Goal: Communication & Community: Answer question/provide support

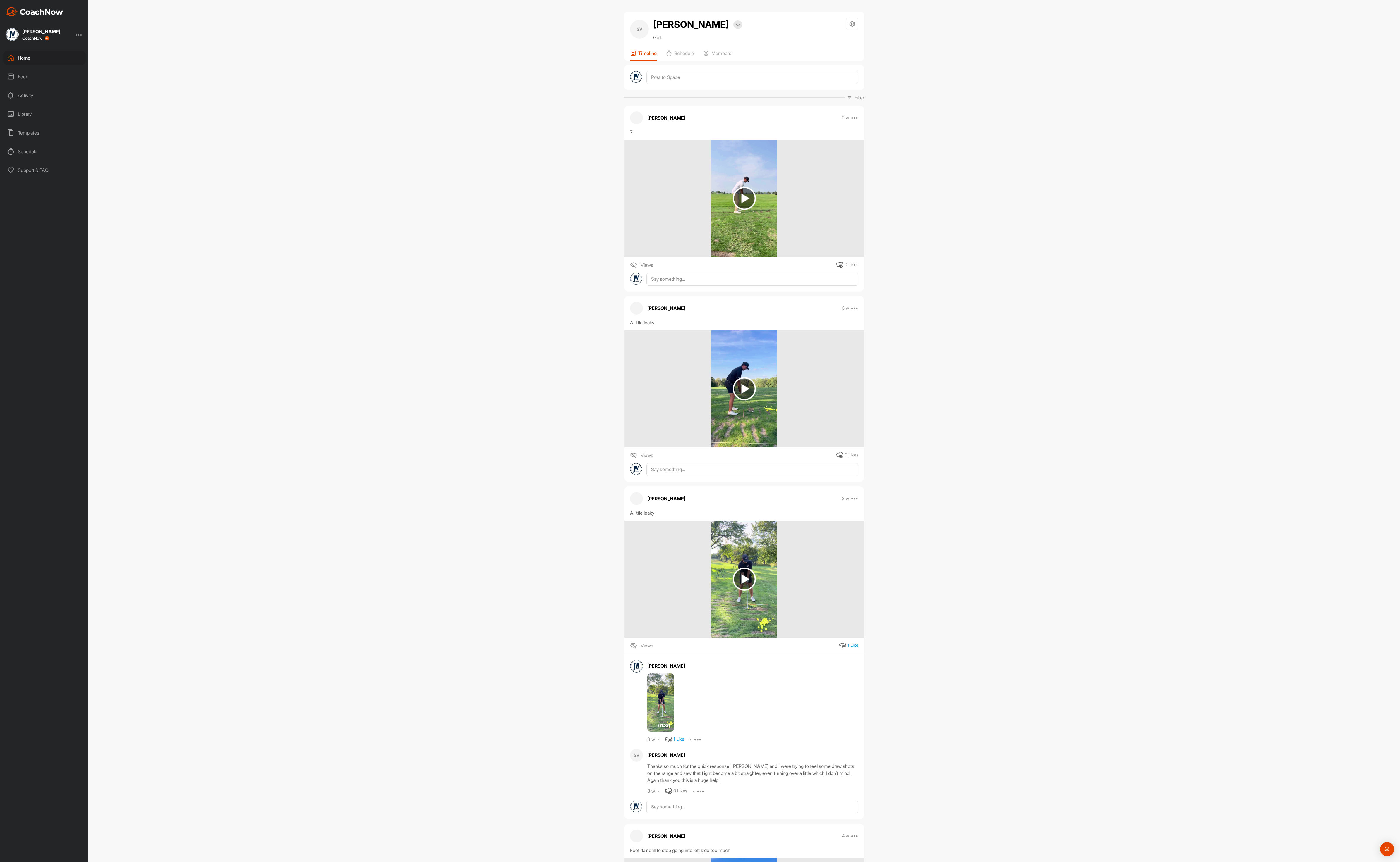
click at [33, 60] on div "Home" at bounding box center [45, 58] width 83 height 15
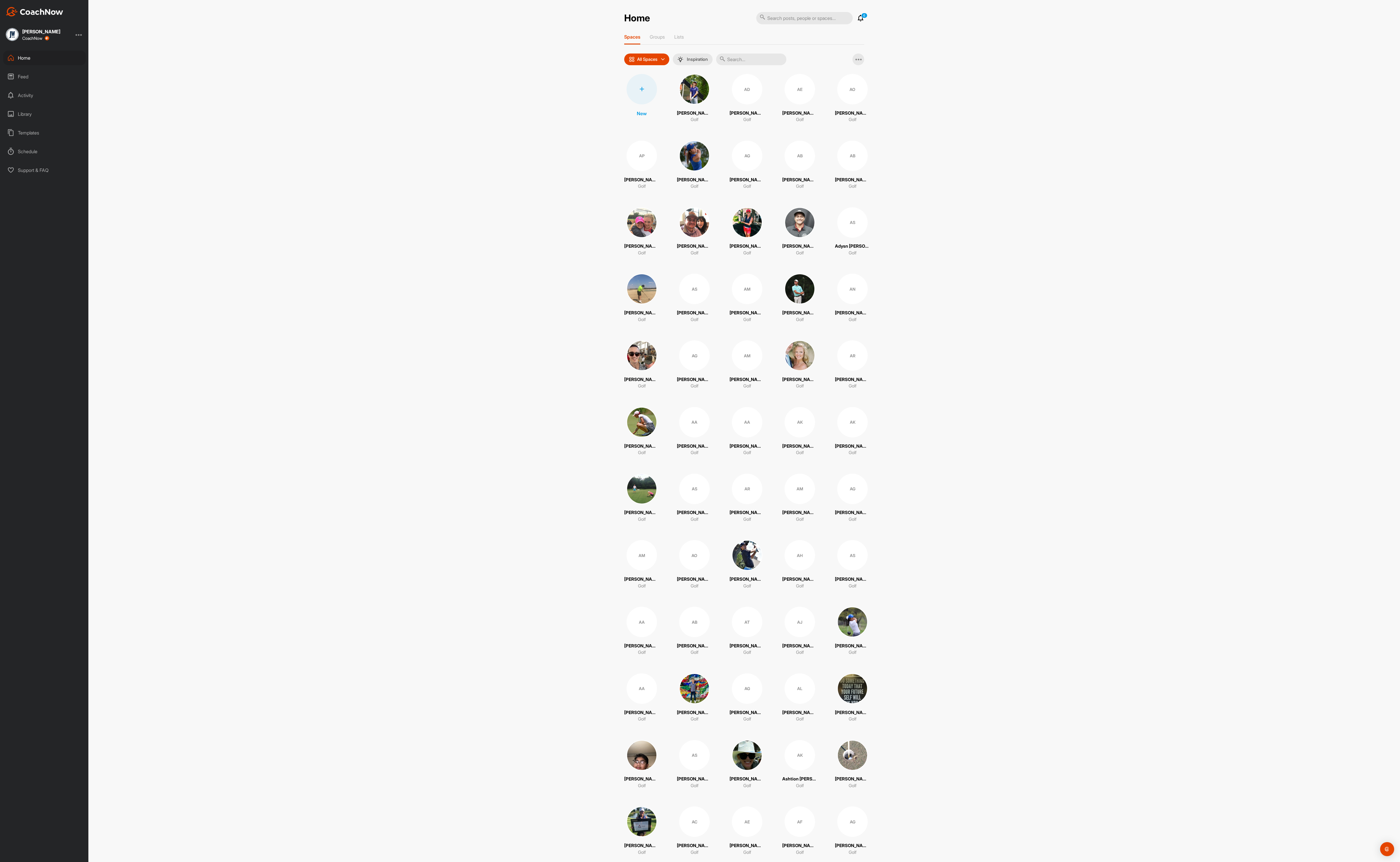
click at [755, 64] on input "text" at bounding box center [751, 60] width 70 height 12
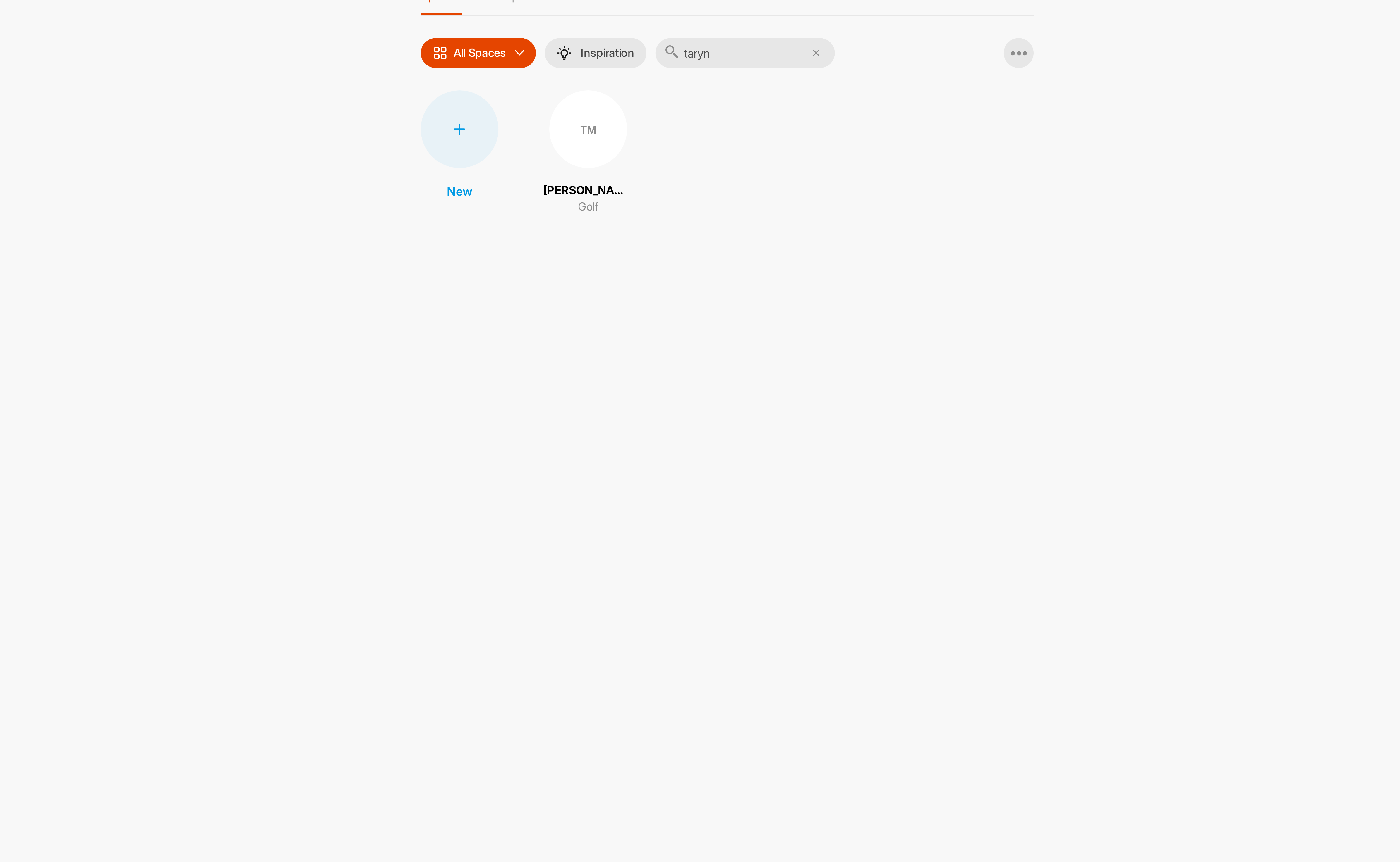
type input "taryn"
click at [684, 91] on div "TM" at bounding box center [690, 89] width 30 height 30
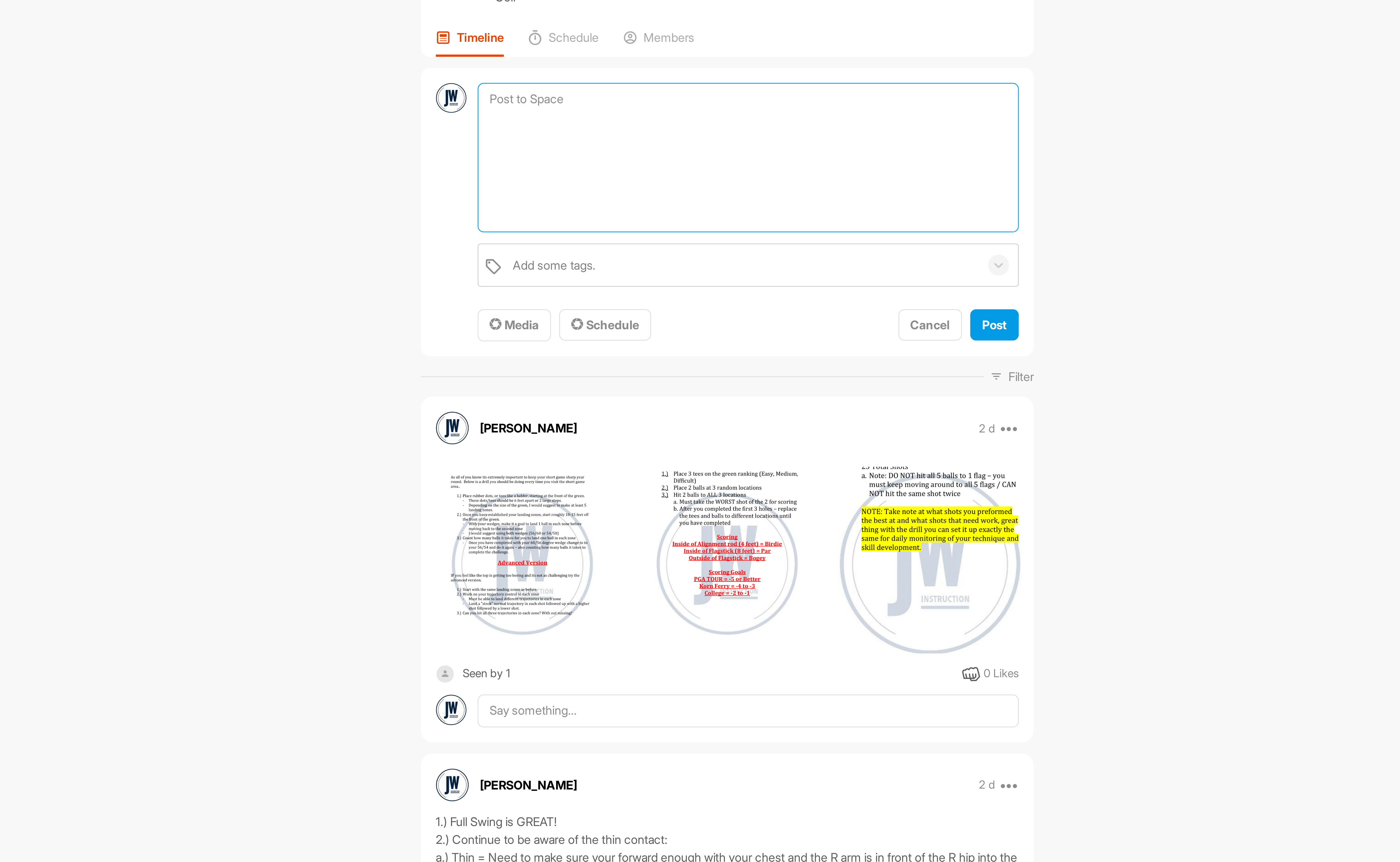
click at [685, 79] on textarea at bounding box center [752, 100] width 212 height 59
click at [658, 161] on button "Media" at bounding box center [660, 166] width 29 height 12
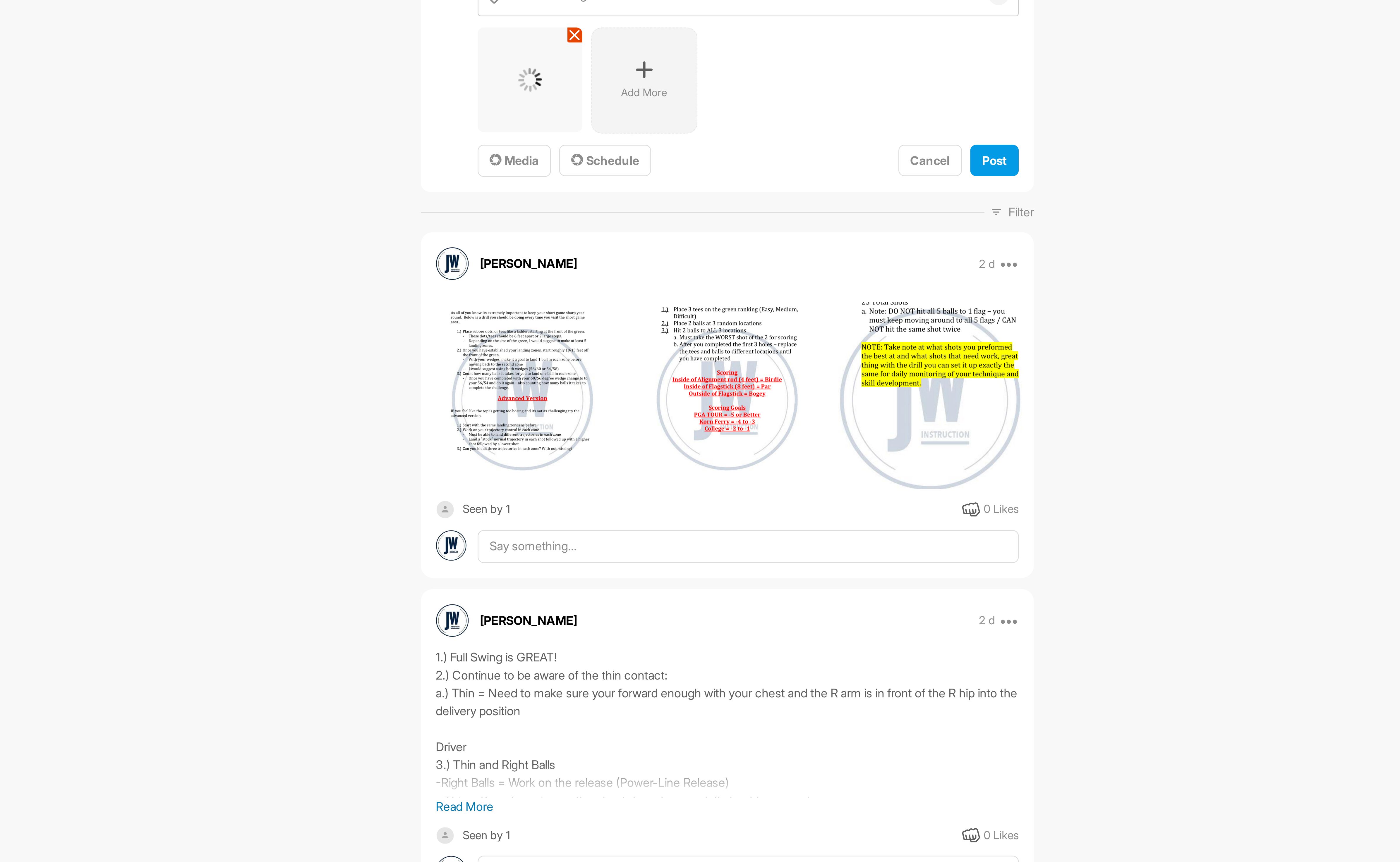
click at [716, 183] on p "Add More" at bounding box center [711, 180] width 18 height 6
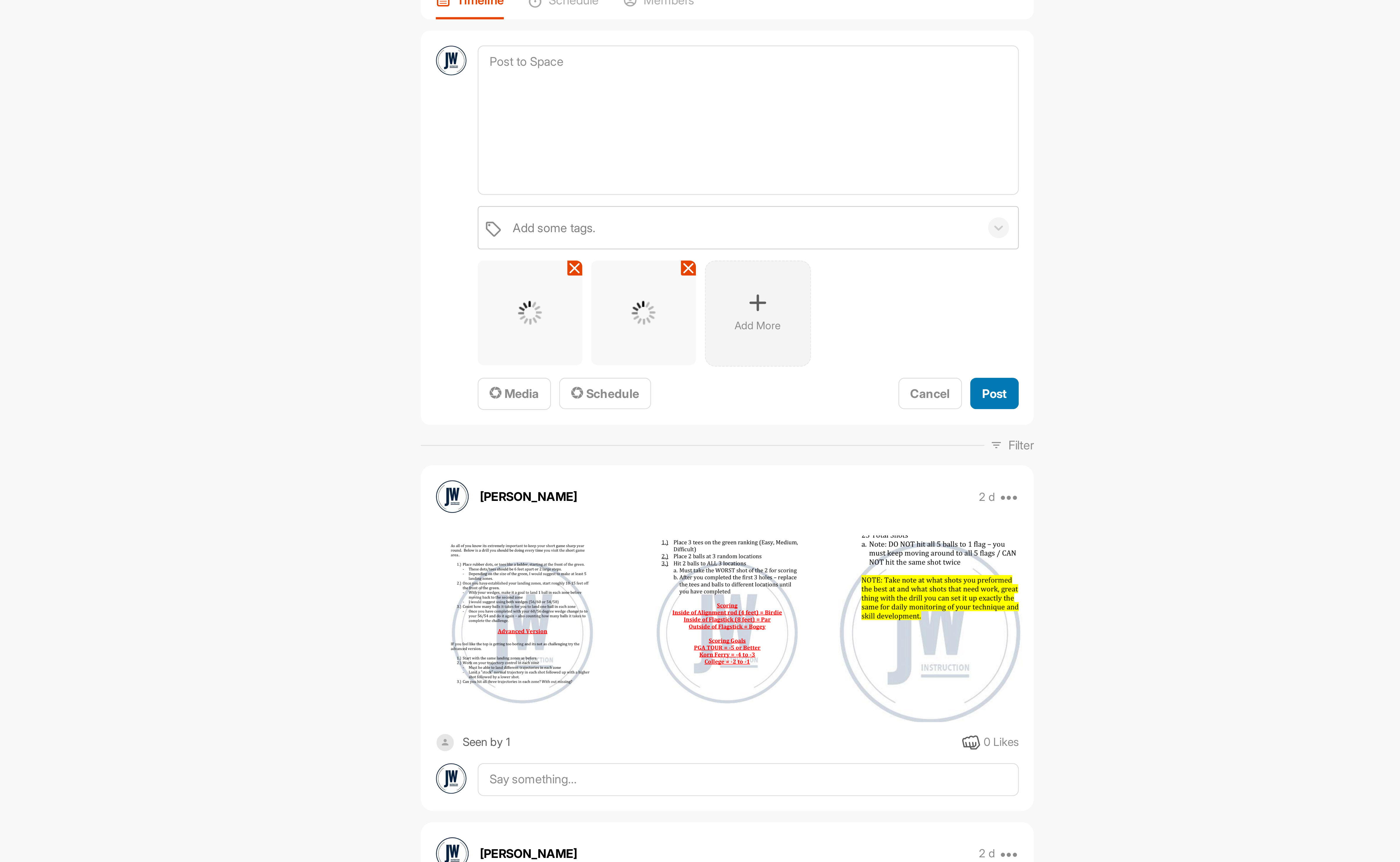
click at [845, 207] on span "Post" at bounding box center [849, 207] width 10 height 6
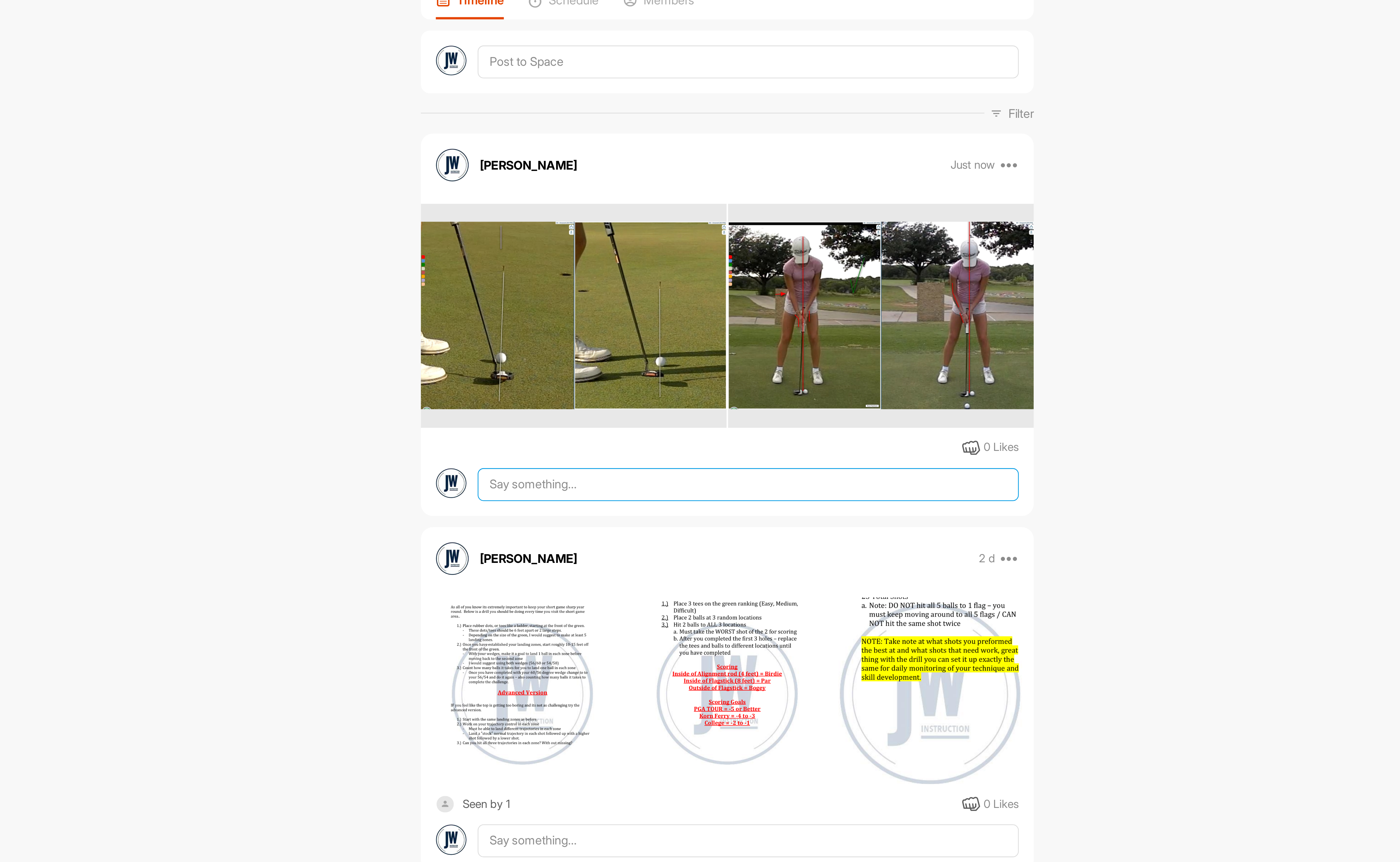
click at [708, 240] on textarea at bounding box center [752, 243] width 212 height 13
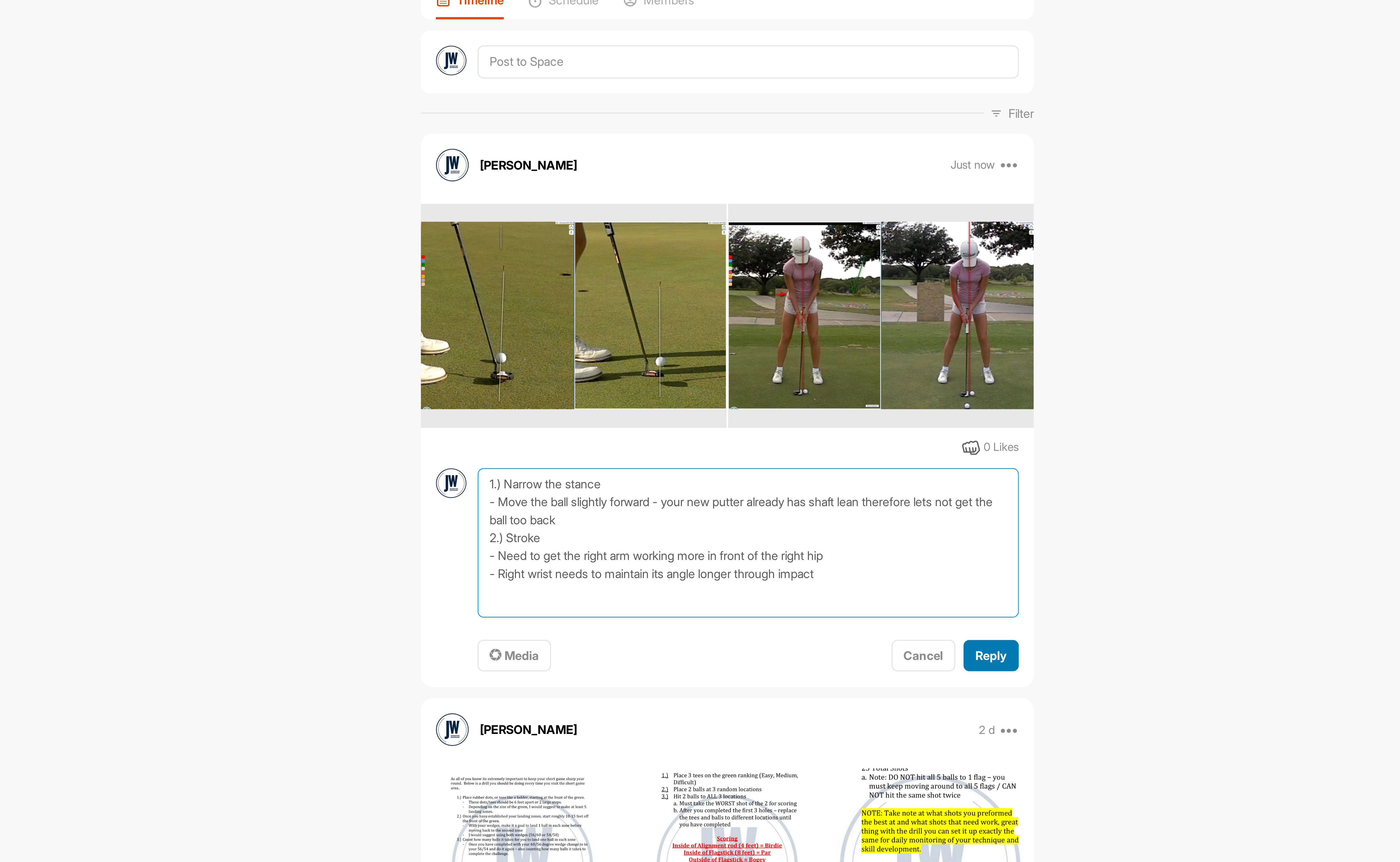
type textarea "1.) Narrow the stance - Move the ball slightly forward - your new putter alread…"
click at [847, 314] on button "Reply" at bounding box center [847, 310] width 22 height 12
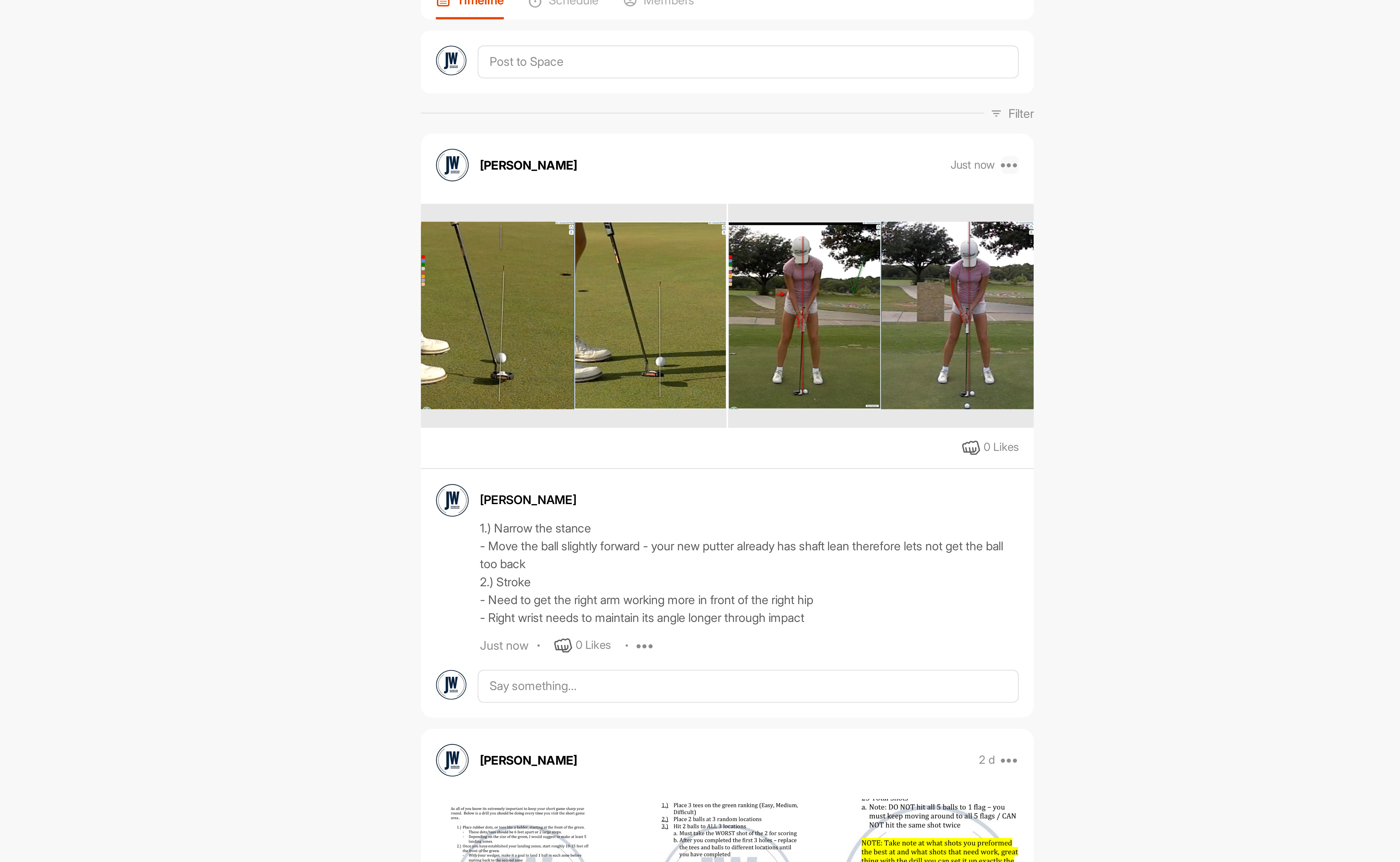
click at [853, 117] on icon at bounding box center [854, 118] width 7 height 7
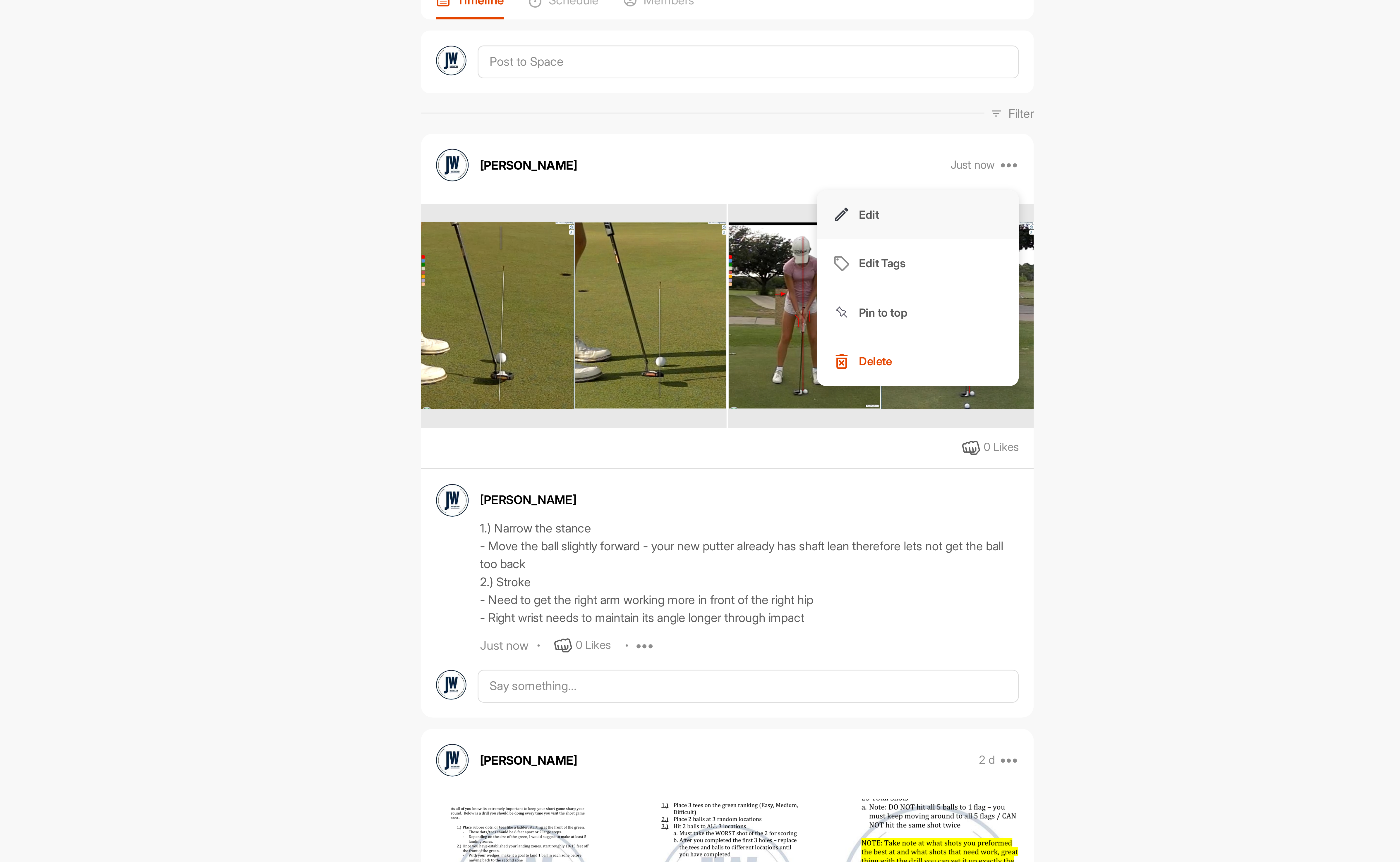
click at [812, 138] on button "Edit" at bounding box center [818, 137] width 79 height 20
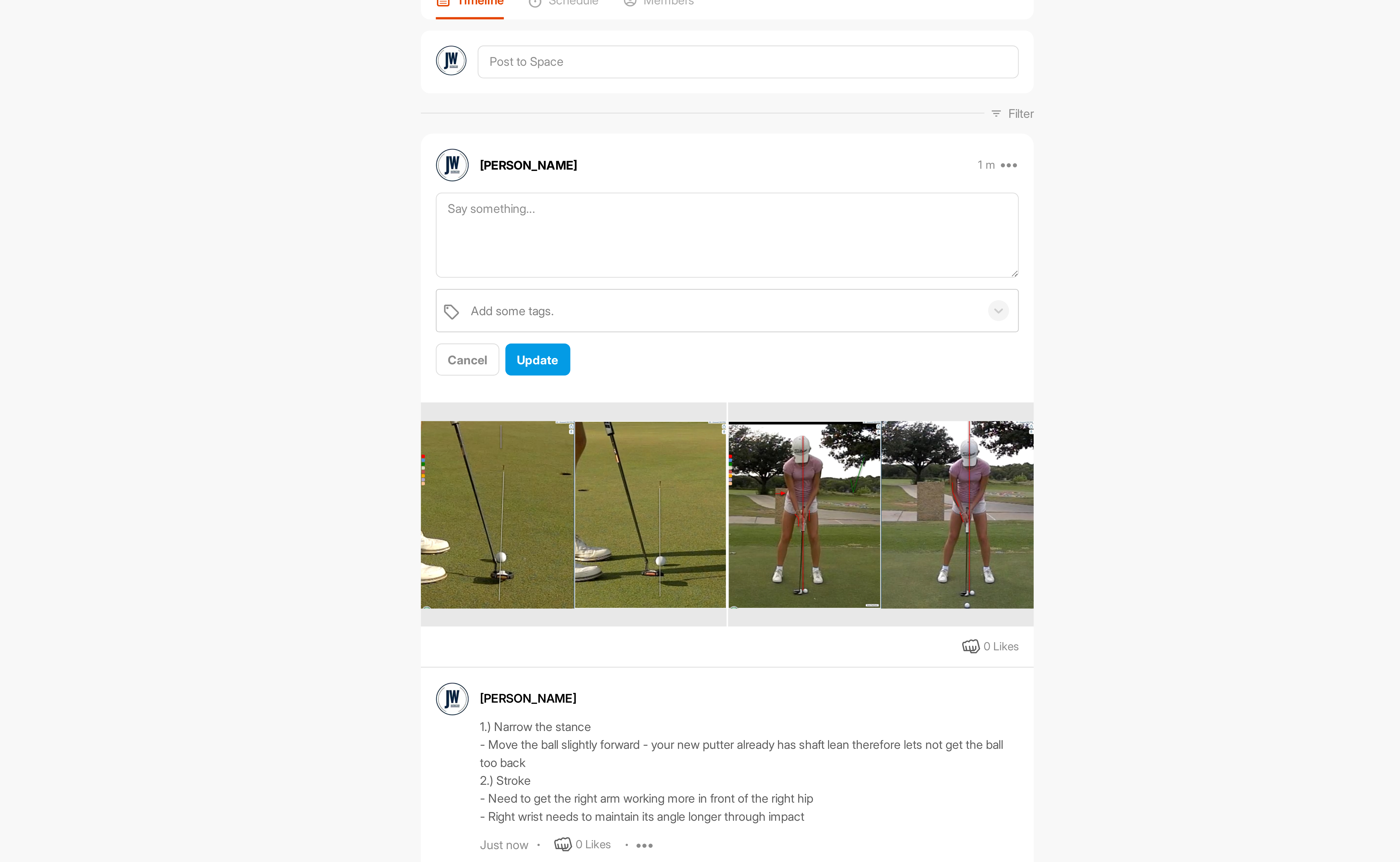
click at [735, 229] on img at bounding box center [684, 255] width 120 height 73
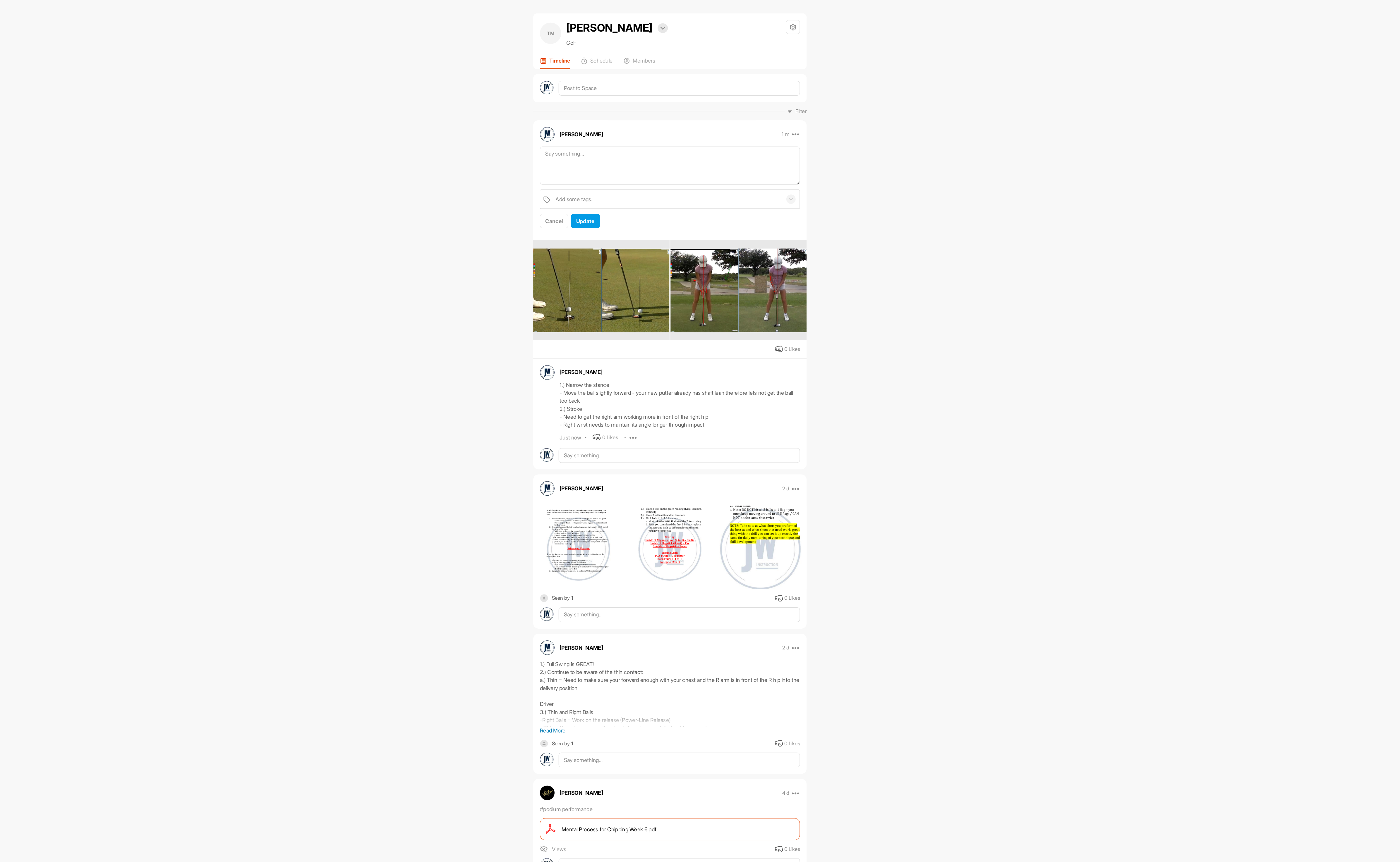
click at [803, 259] on img at bounding box center [804, 255] width 120 height 73
click at [669, 147] on textarea at bounding box center [744, 146] width 228 height 34
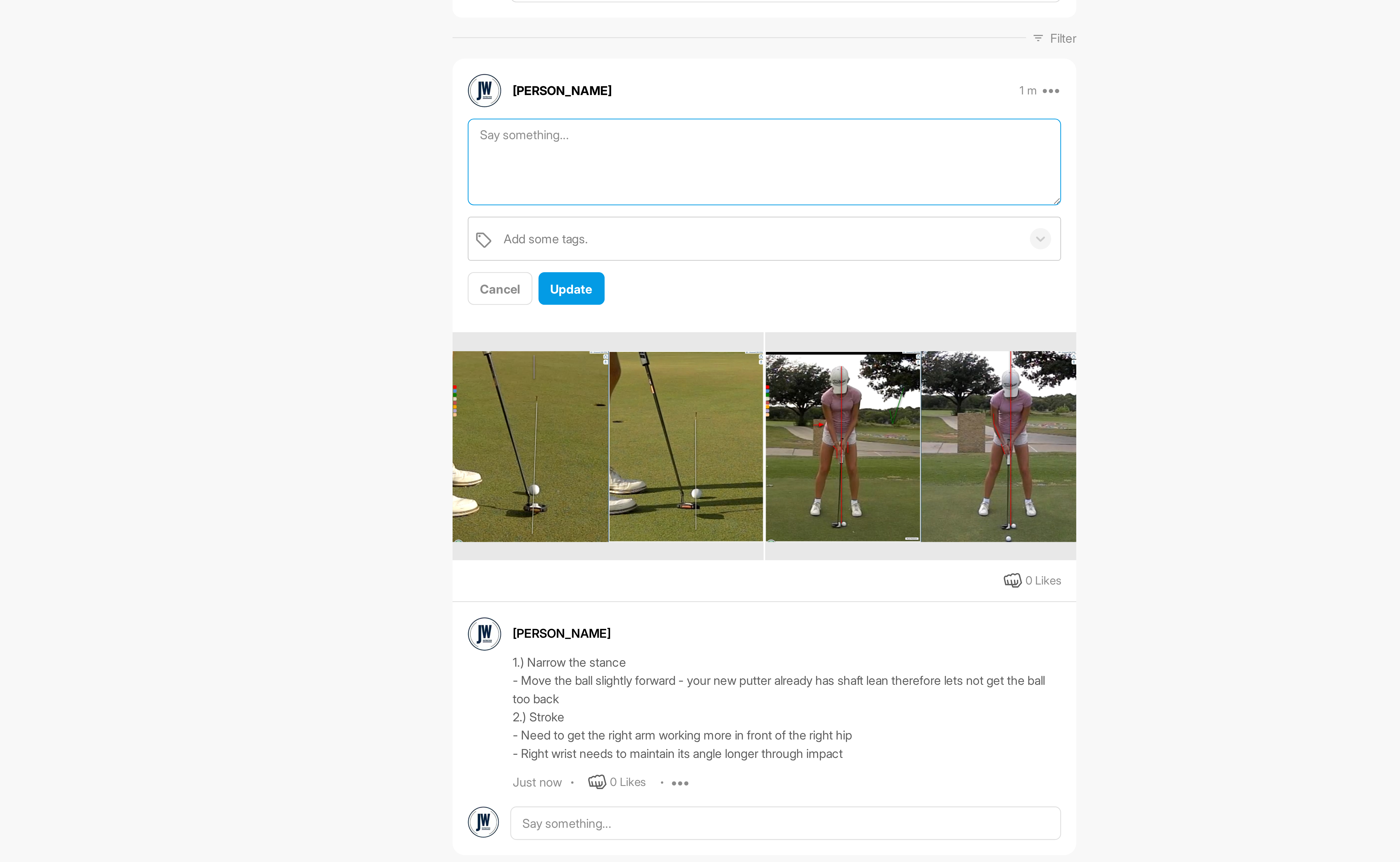
drag, startPoint x: 672, startPoint y: 164, endPoint x: 640, endPoint y: 153, distance: 33.8
click at [640, 153] on textarea at bounding box center [744, 146] width 228 height 34
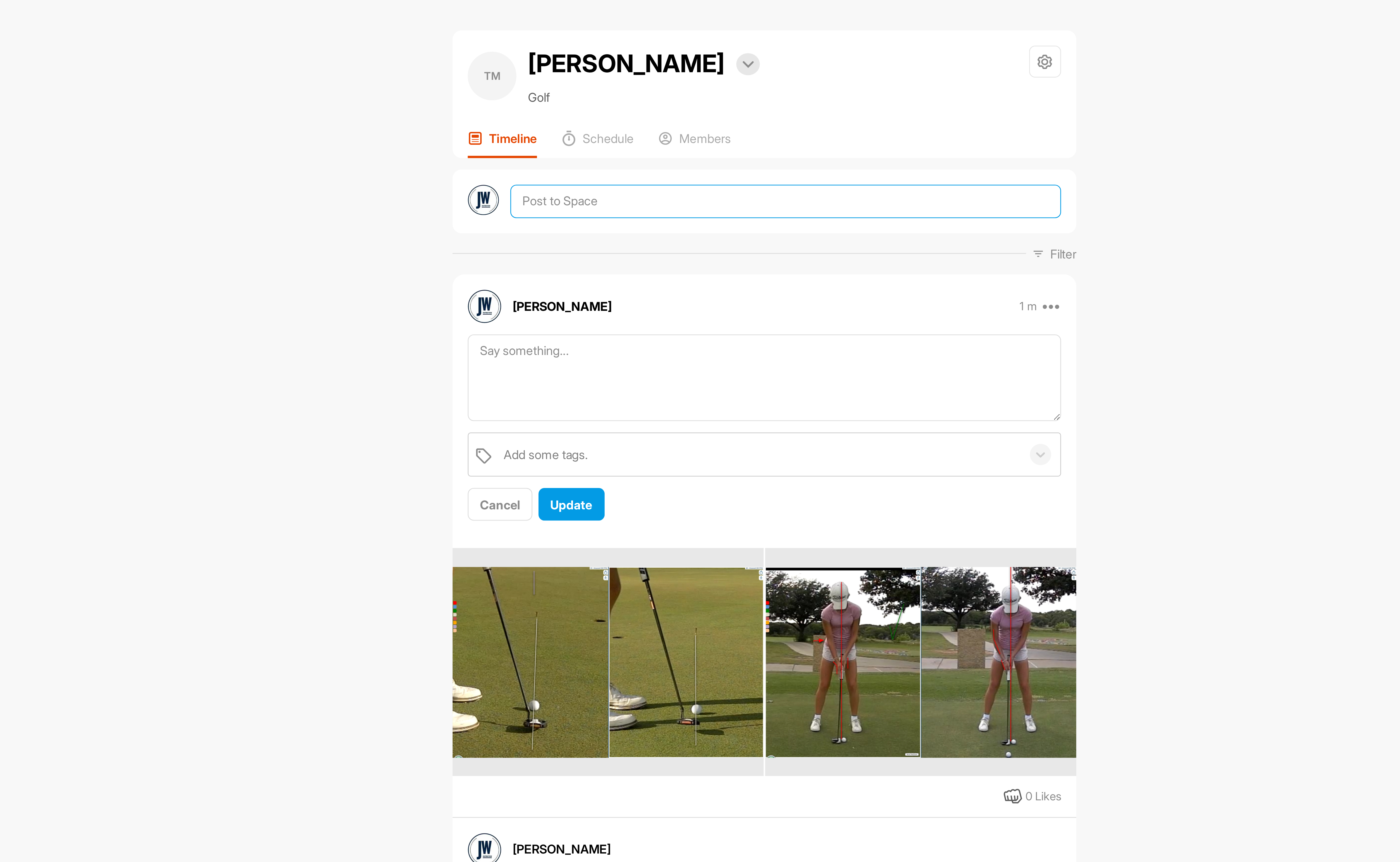
click at [667, 80] on textarea at bounding box center [752, 78] width 212 height 13
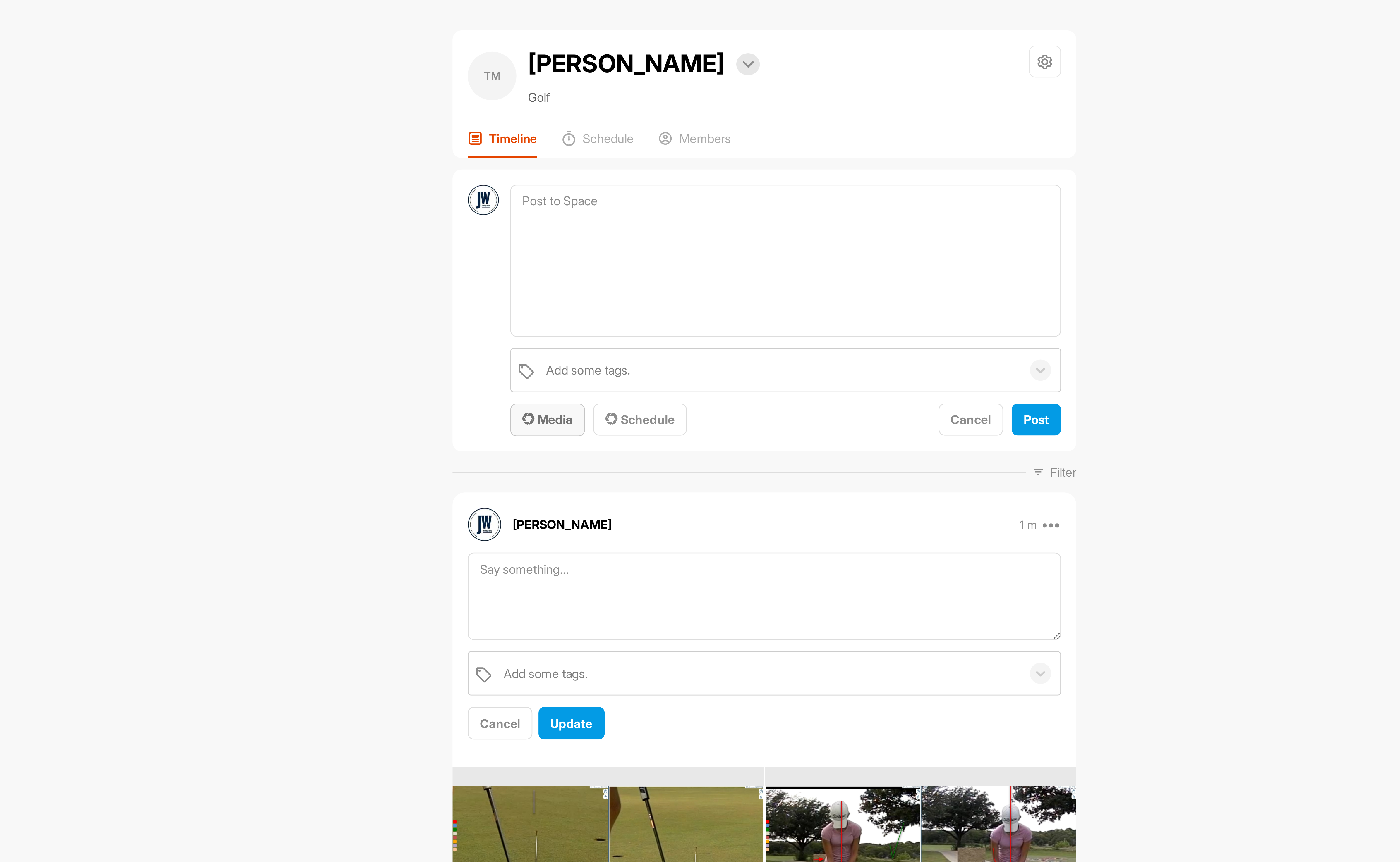
click at [663, 159] on span "Media" at bounding box center [661, 161] width 20 height 6
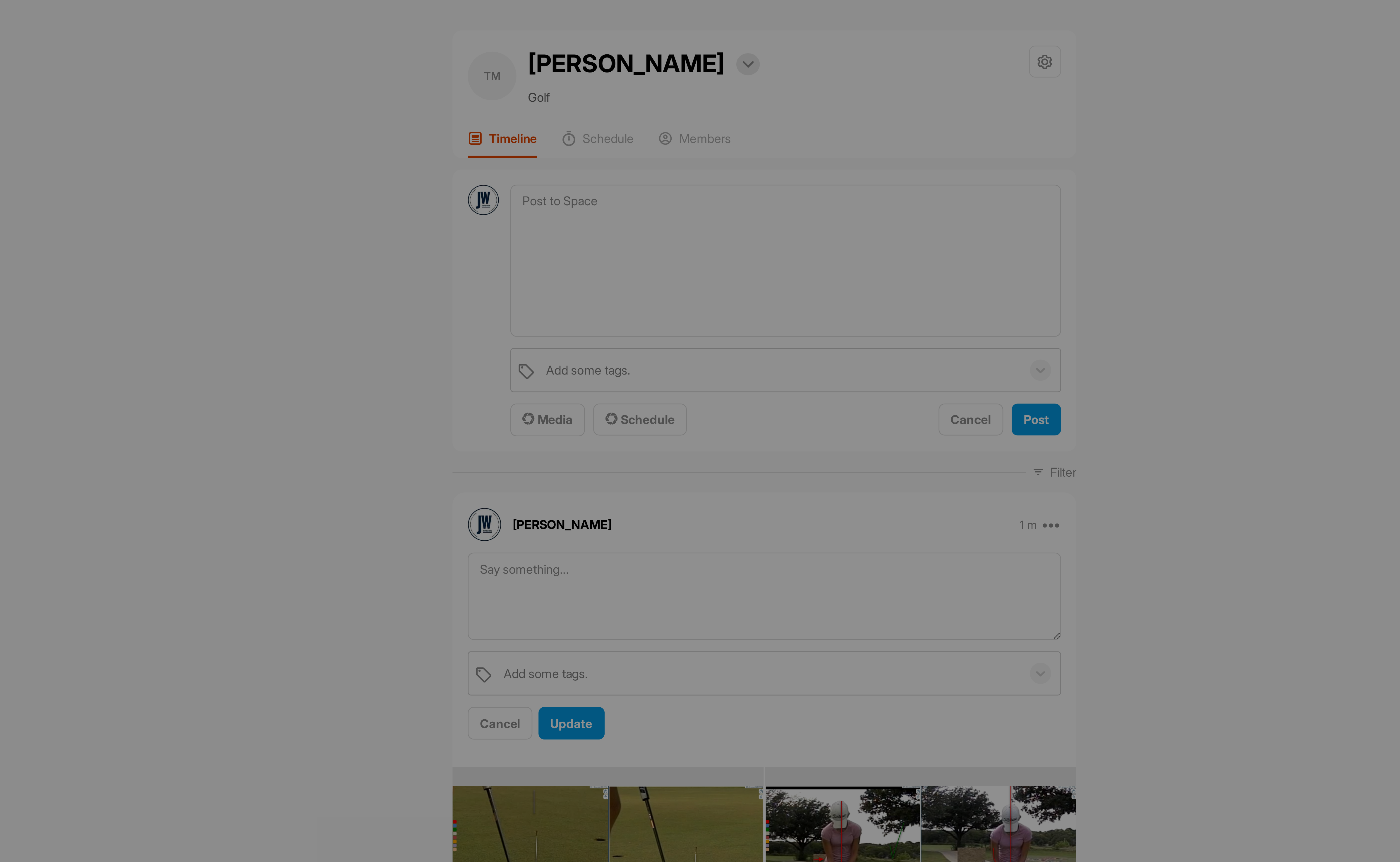
click at [664, 165] on div at bounding box center [700, 431] width 1400 height 862
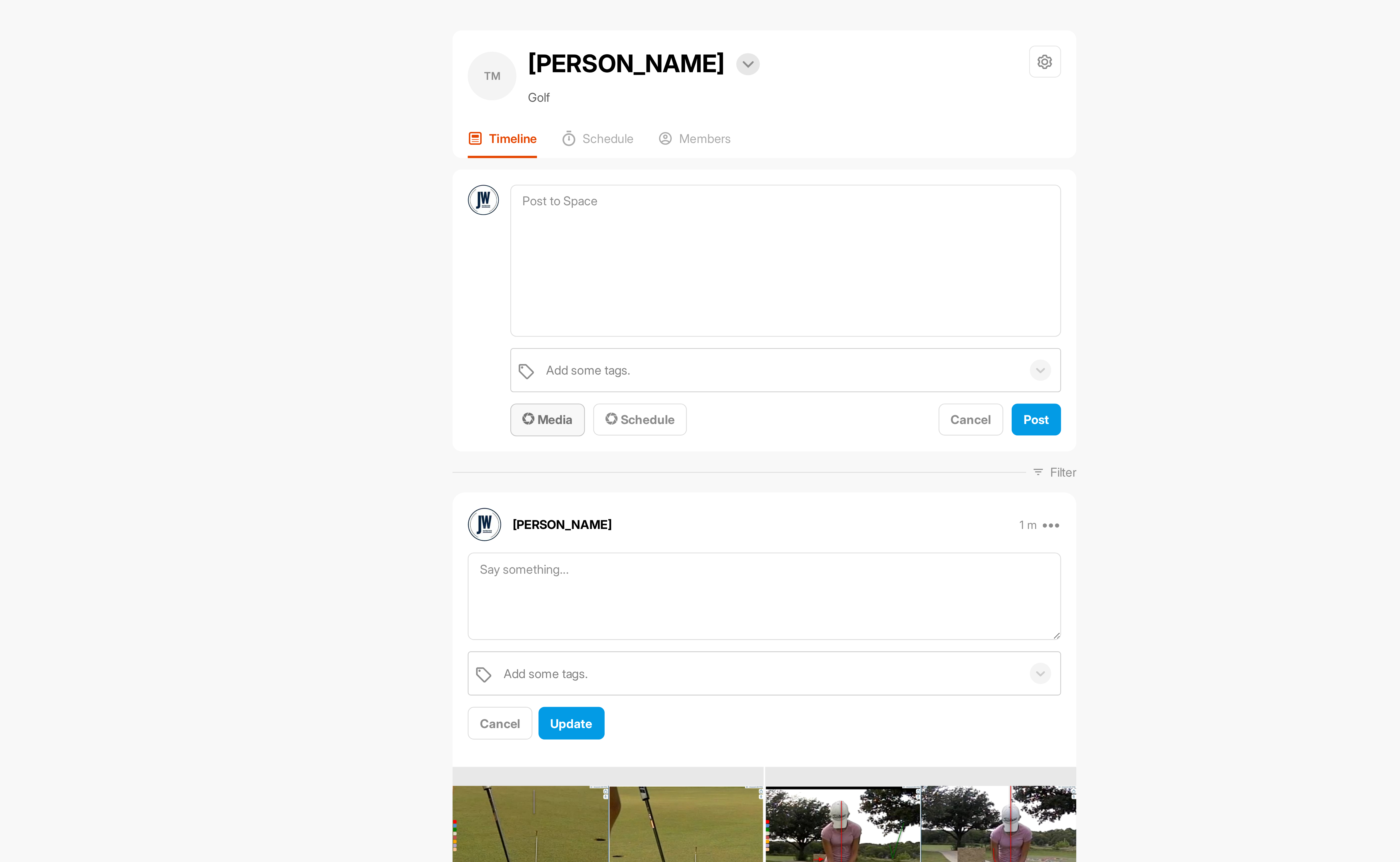
click at [664, 165] on span "Media" at bounding box center [661, 161] width 20 height 6
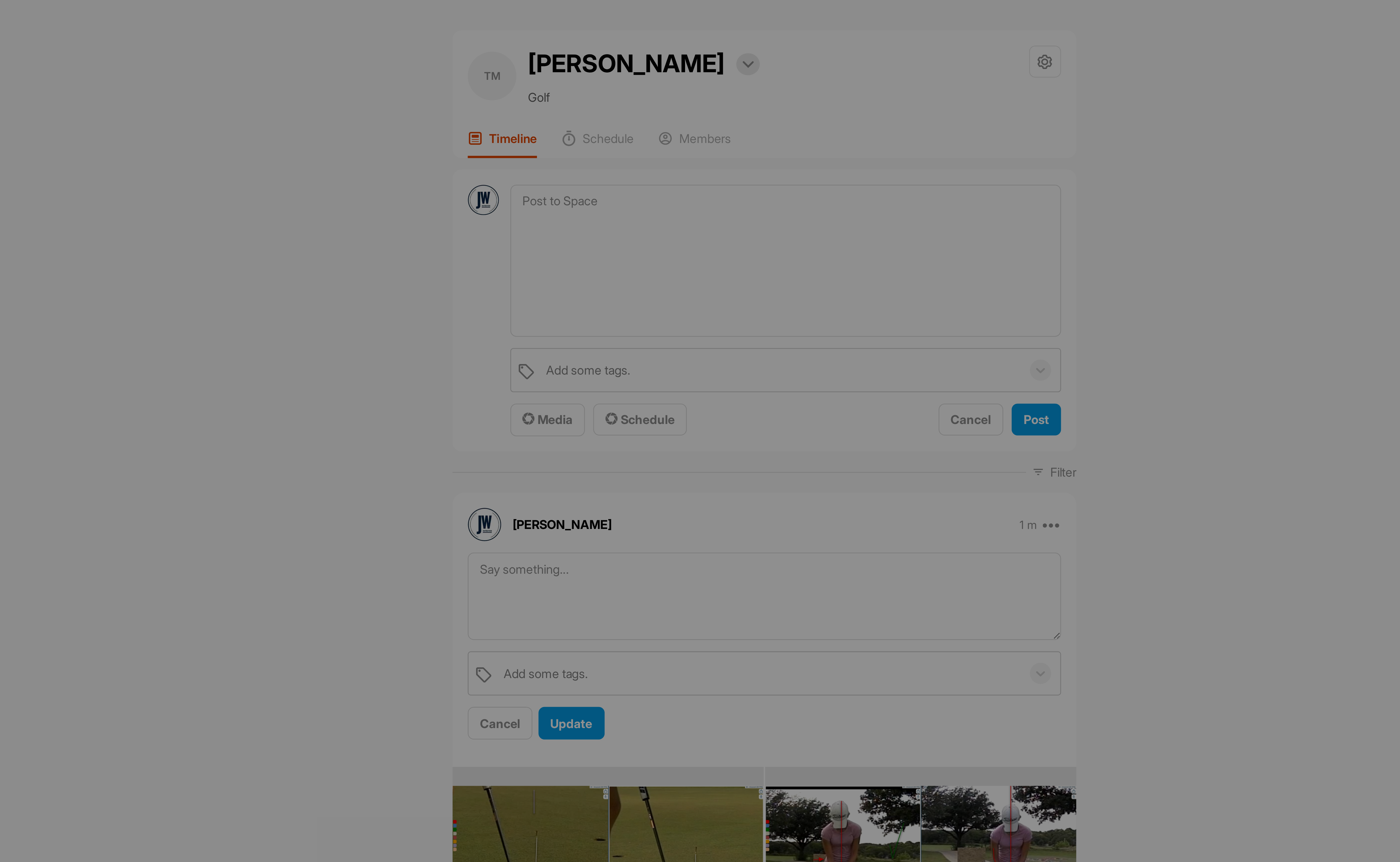
click at [664, 165] on div at bounding box center [700, 431] width 1400 height 862
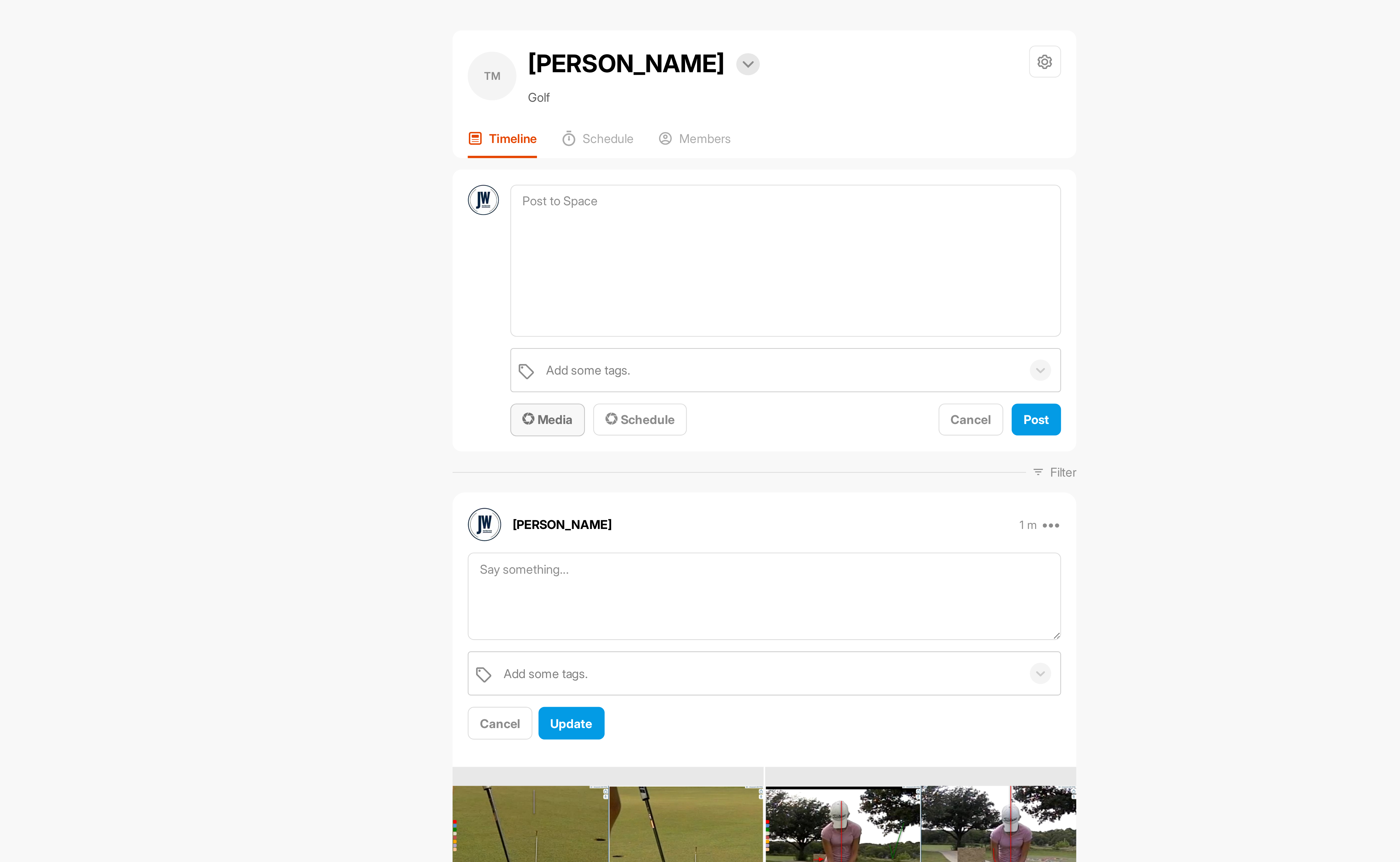
click at [657, 163] on span "Media" at bounding box center [661, 161] width 20 height 6
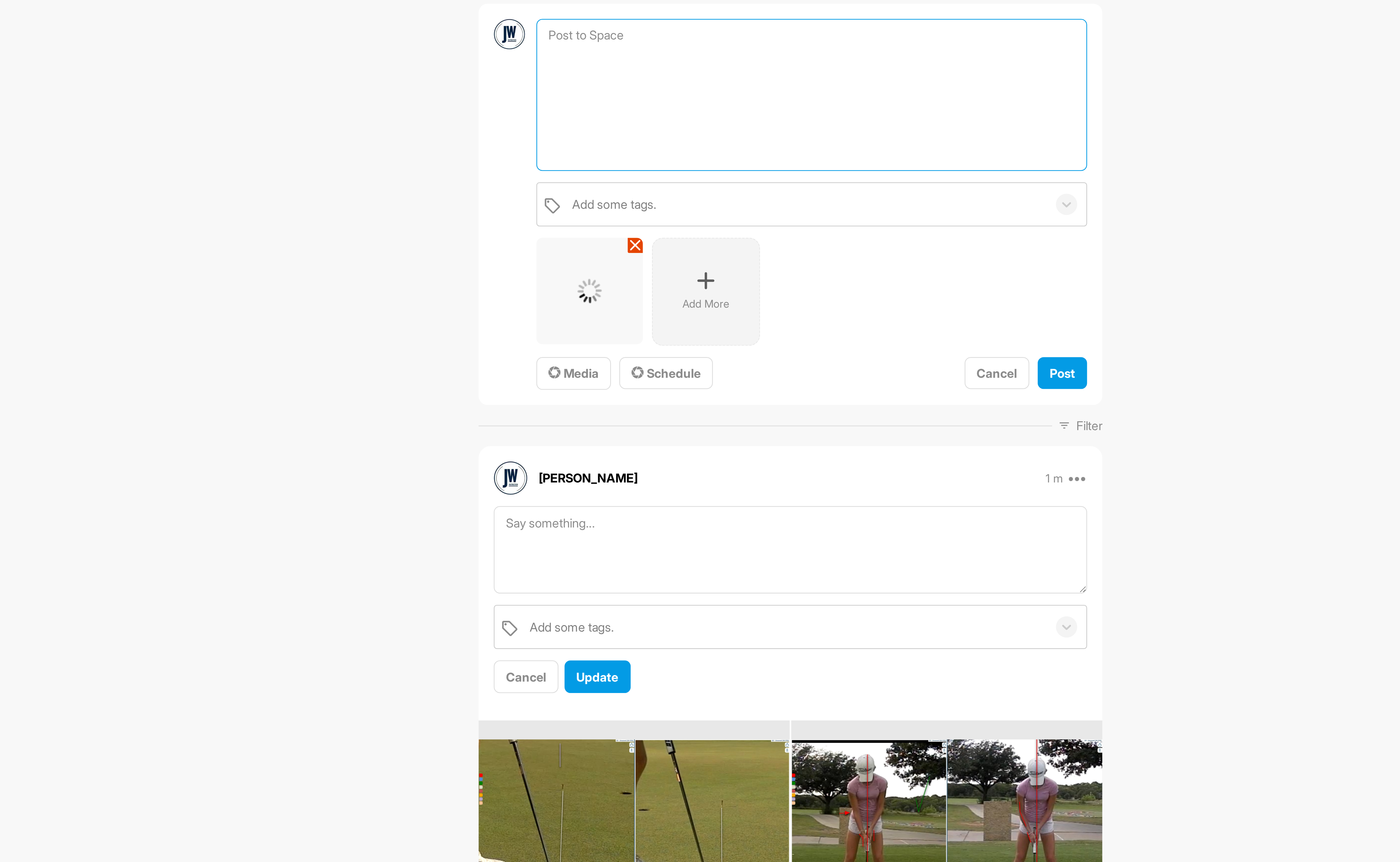
click at [711, 109] on textarea at bounding box center [752, 100] width 212 height 59
click at [708, 172] on icon at bounding box center [711, 172] width 7 height 7
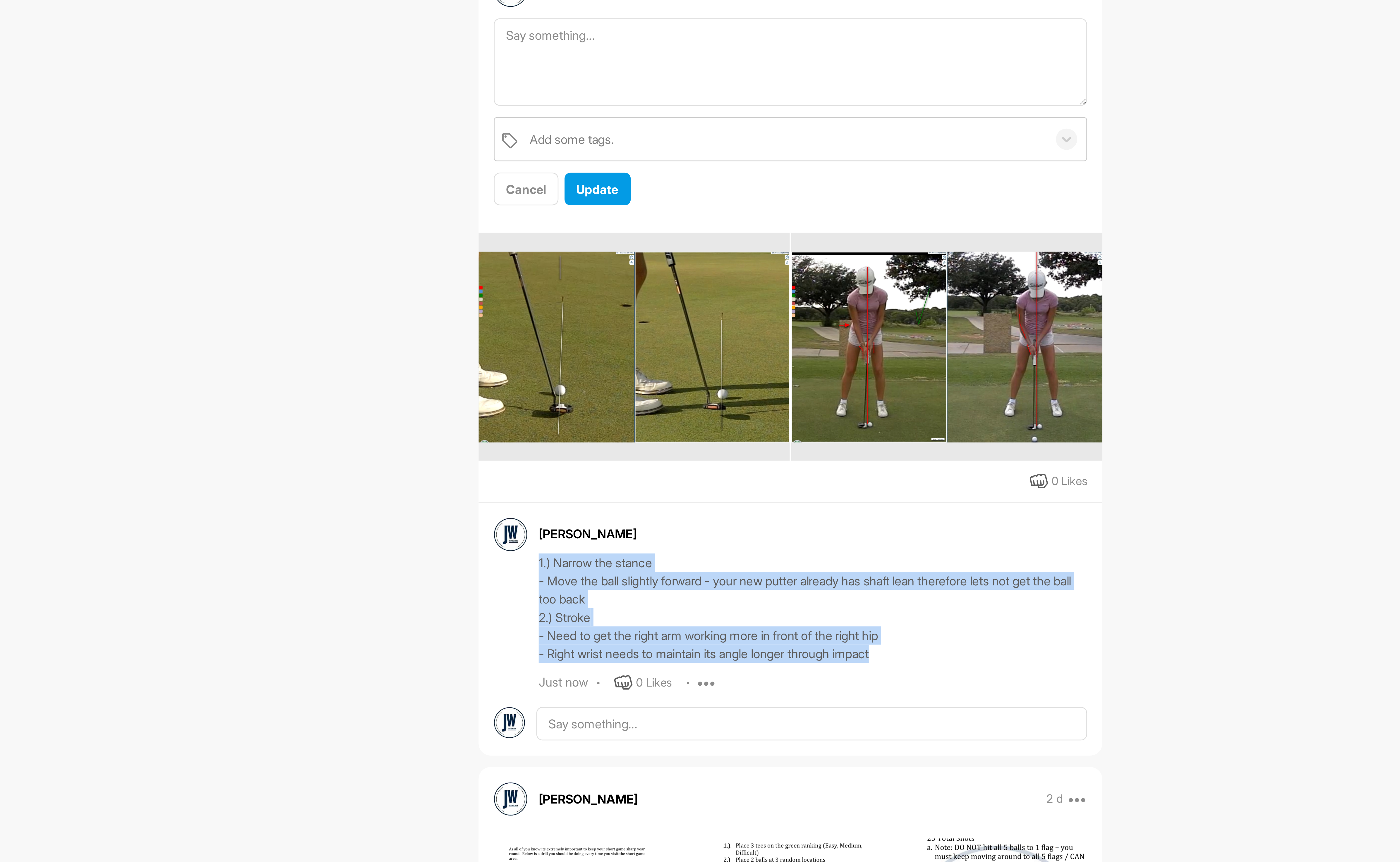
drag, startPoint x: 642, startPoint y: 473, endPoint x: 785, endPoint y: 507, distance: 147.0
click at [785, 507] on div "[PERSON_NAME] 1.) Narrow the stance - Move the ball slightly forward - your new…" at bounding box center [744, 484] width 228 height 67
copy div "1.) Narrow the stance - Move the ball slightly forward - your new putter alread…"
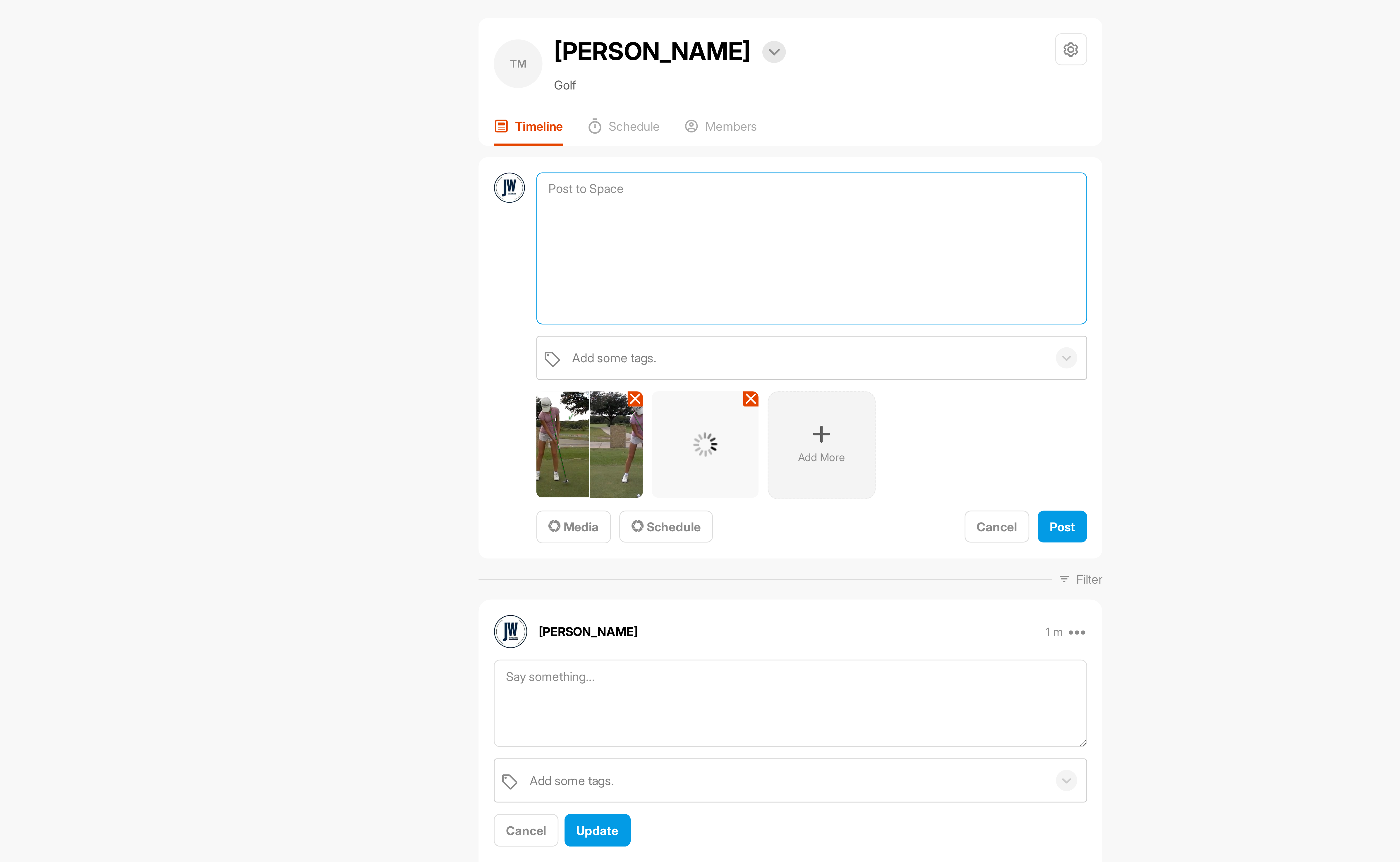
click at [674, 92] on textarea at bounding box center [752, 100] width 212 height 59
paste textarea "1.) Narrow the stance - Move the ball slightly forward - your new putter alread…"
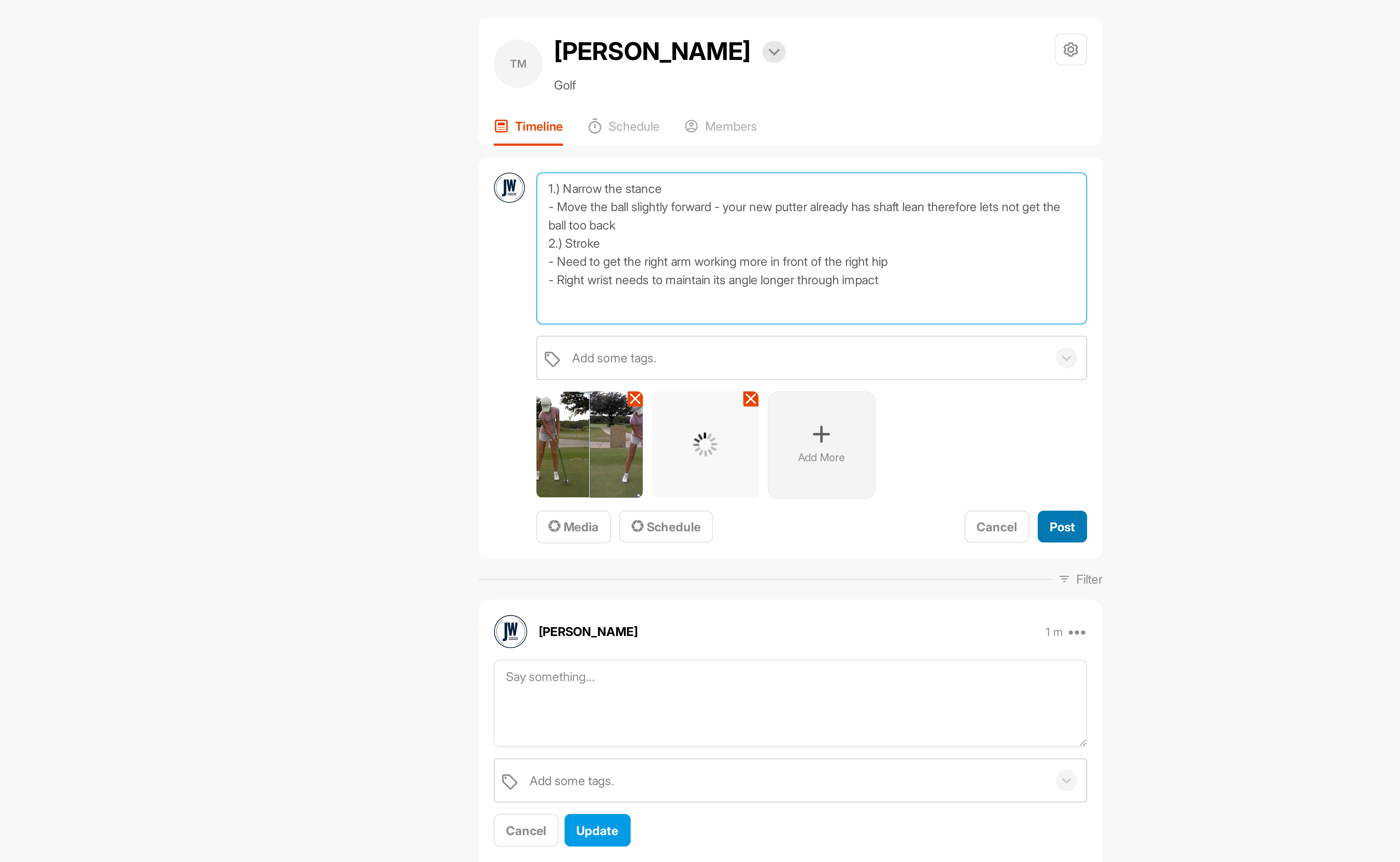
type textarea "1.) Narrow the stance - Move the ball slightly forward - your new putter alread…"
click at [843, 212] on button "Post" at bounding box center [848, 207] width 19 height 12
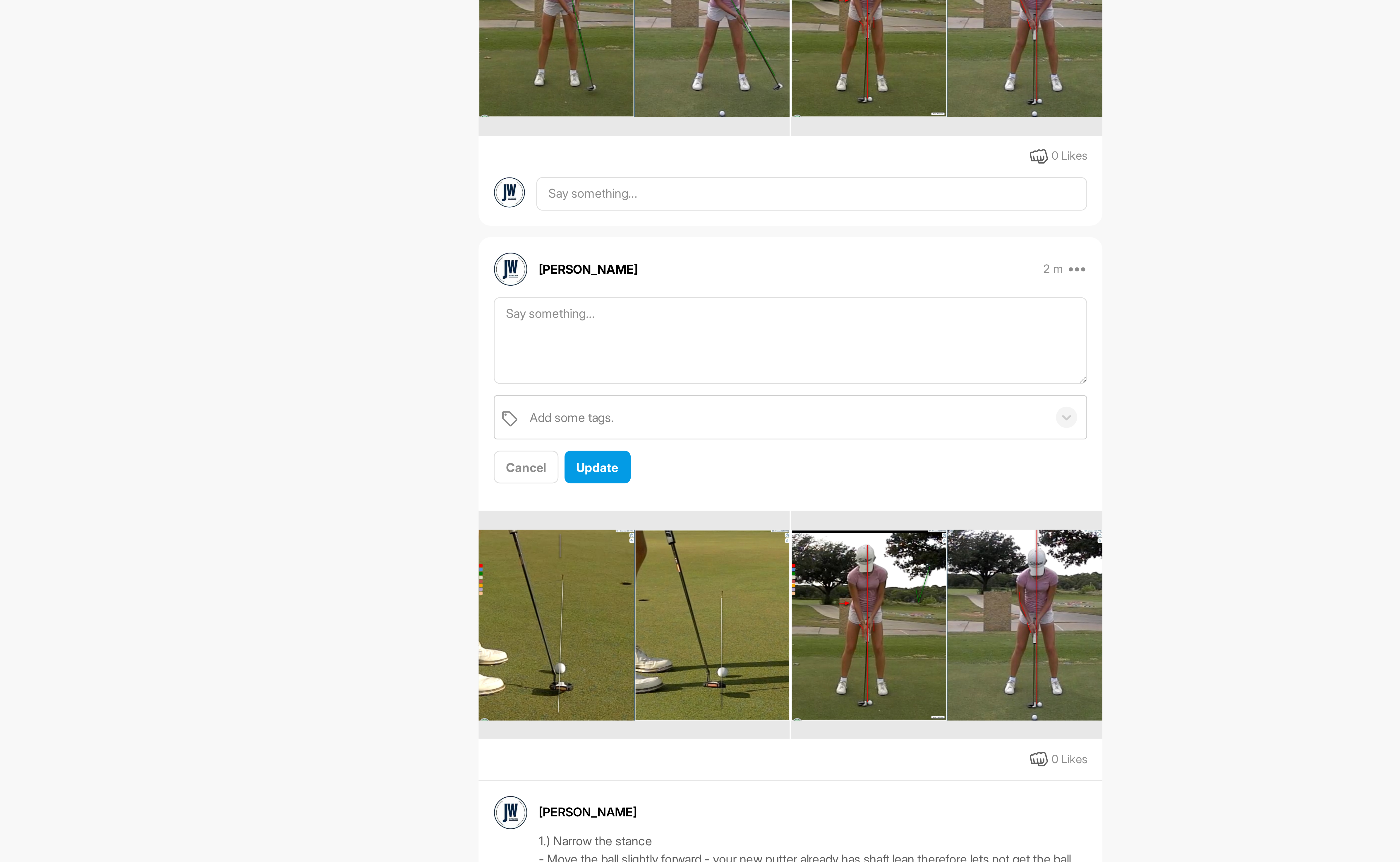
scroll to position [198, 0]
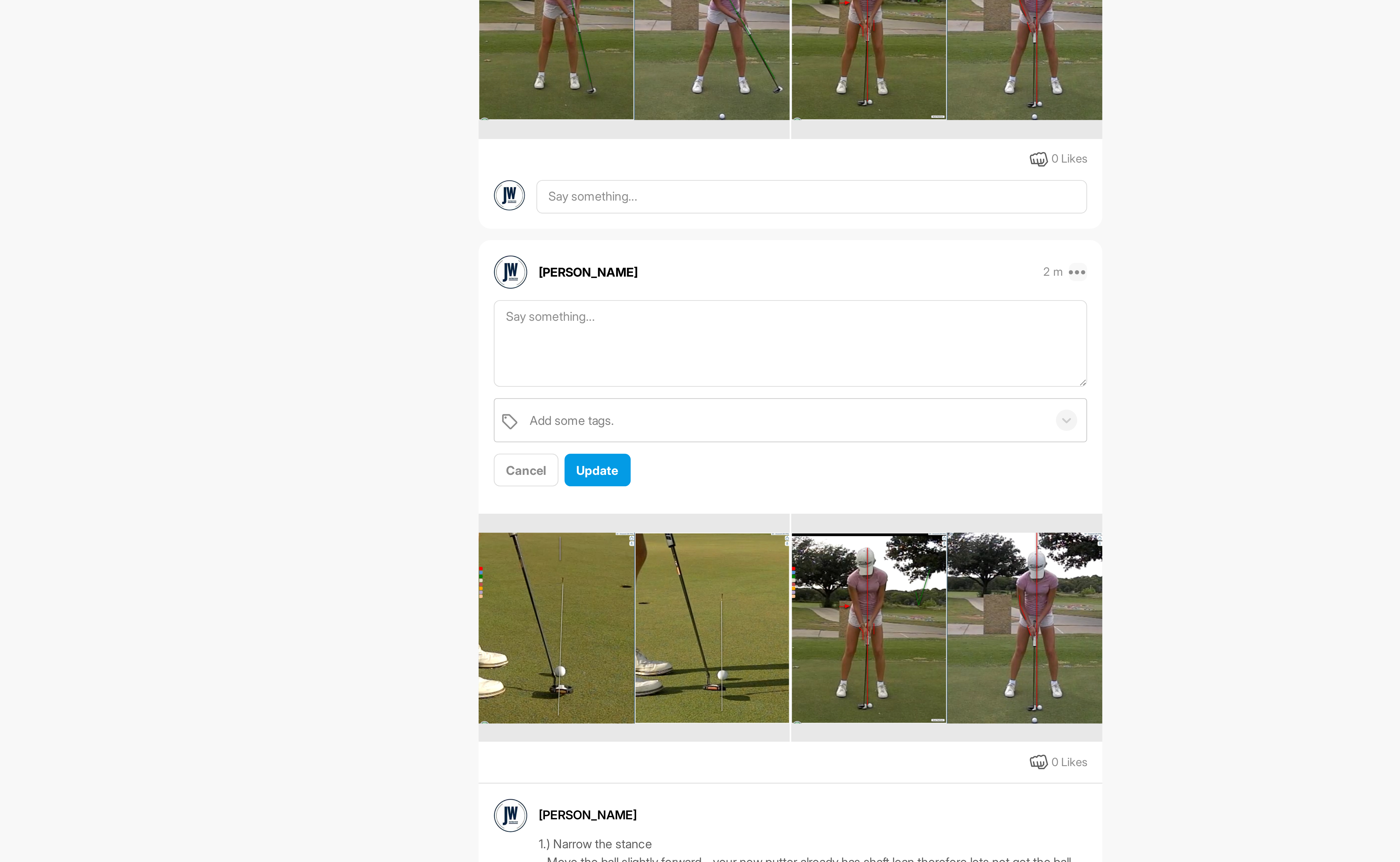
click at [851, 113] on icon at bounding box center [854, 109] width 7 height 7
click at [804, 189] on p "Delete" at bounding box center [802, 186] width 13 height 6
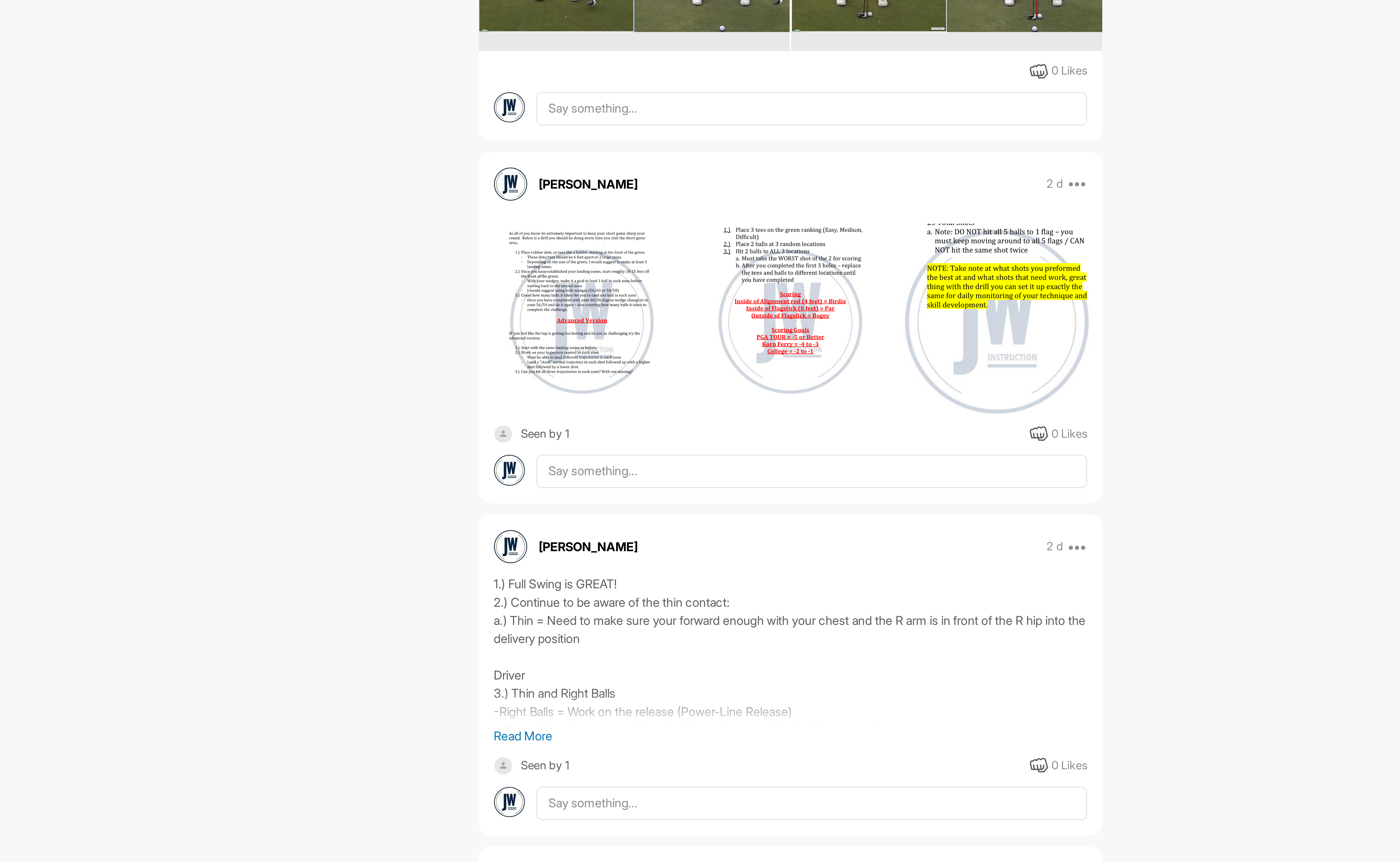
scroll to position [234, 0]
